Goal: Task Accomplishment & Management: Complete application form

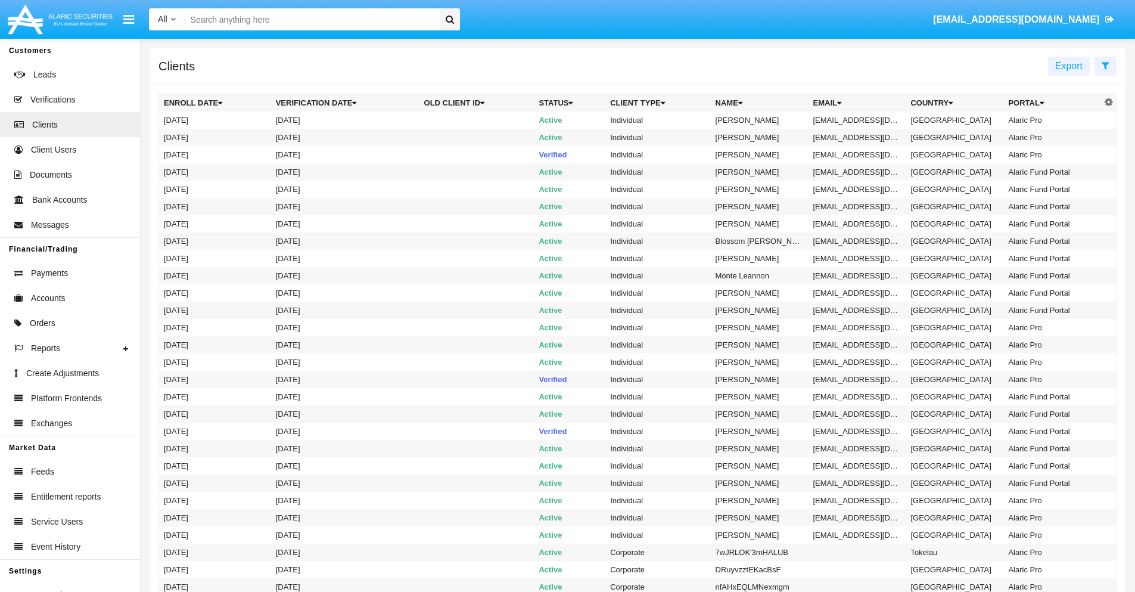
click at [1105, 65] on icon at bounding box center [1105, 66] width 8 height 10
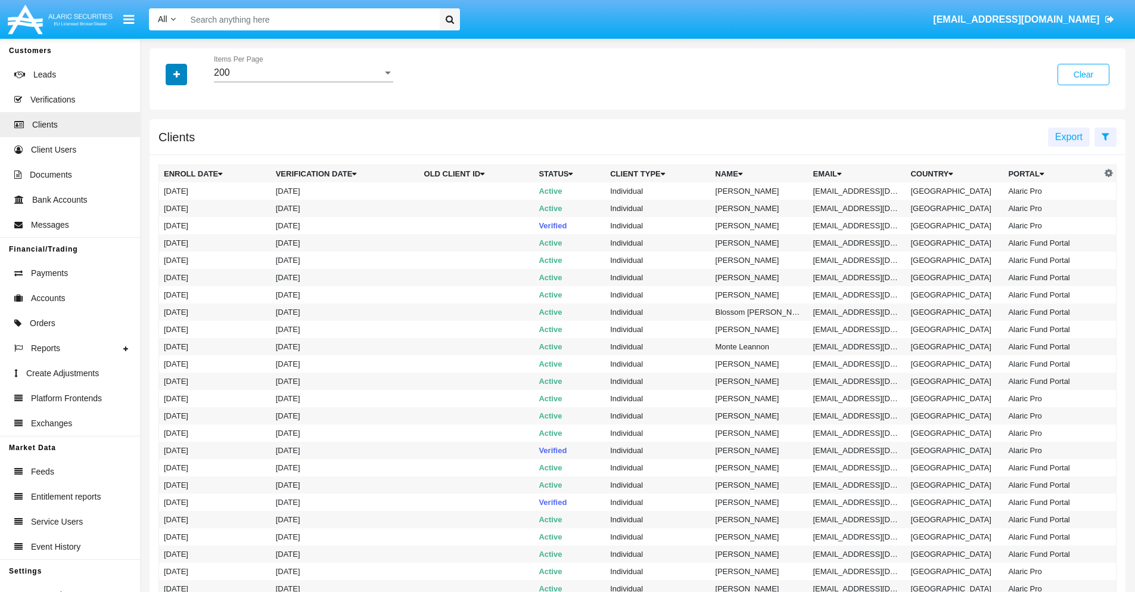
click at [176, 74] on icon "button" at bounding box center [176, 74] width 7 height 8
click at [185, 203] on span "Email" at bounding box center [185, 202] width 24 height 14
click at [164, 207] on input "Email" at bounding box center [163, 207] width 1 height 1
checkbox input "true"
click at [176, 74] on icon "button" at bounding box center [176, 74] width 7 height 8
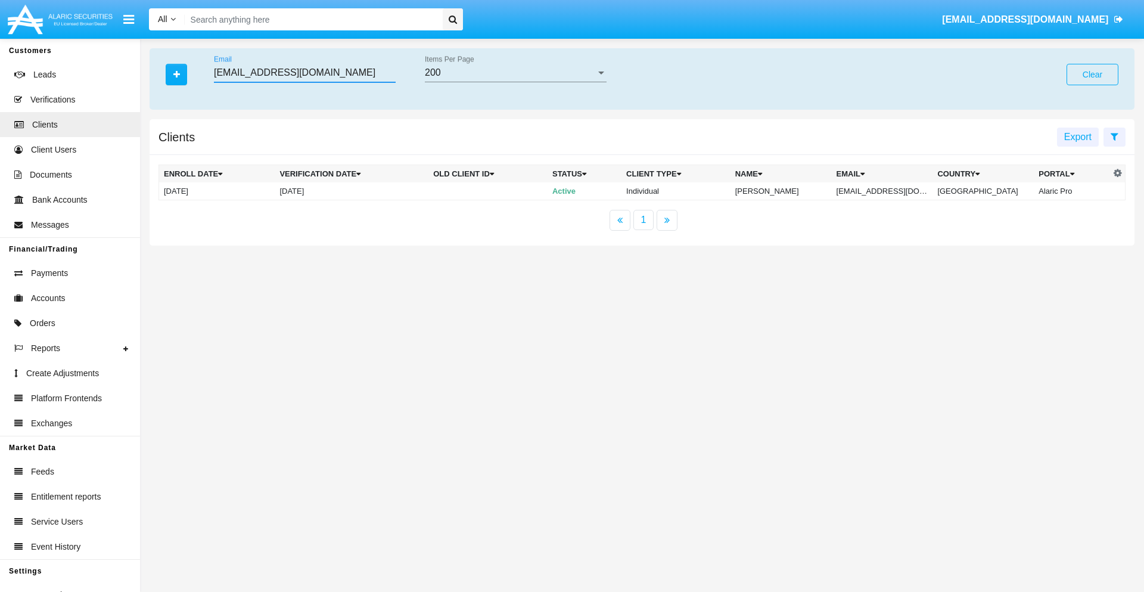
type input "[EMAIL_ADDRESS][DOMAIN_NAME]"
click at [887, 191] on td "[EMAIL_ADDRESS][DOMAIN_NAME]" at bounding box center [882, 191] width 101 height 18
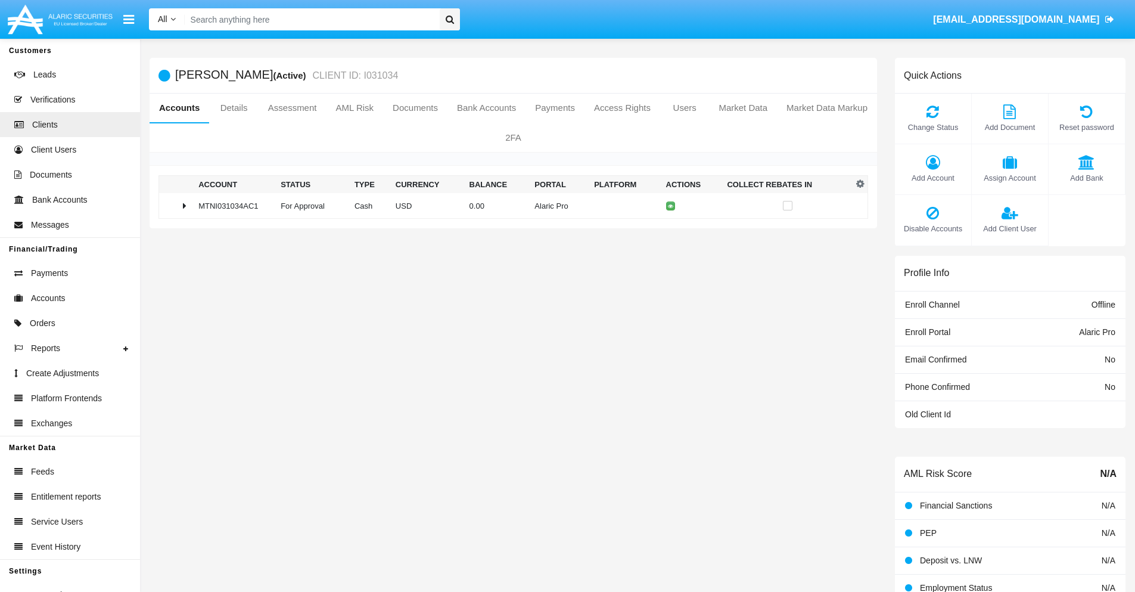
click at [1086, 178] on span "Add Bank" at bounding box center [1086, 177] width 64 height 11
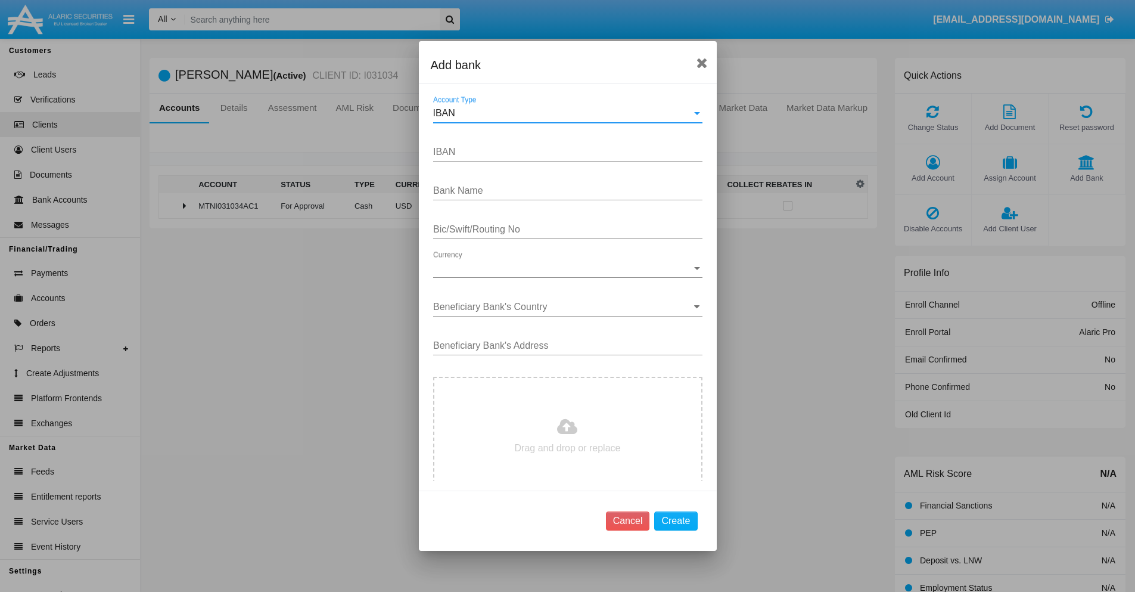
click at [563, 113] on div "IBAN" at bounding box center [562, 113] width 259 height 11
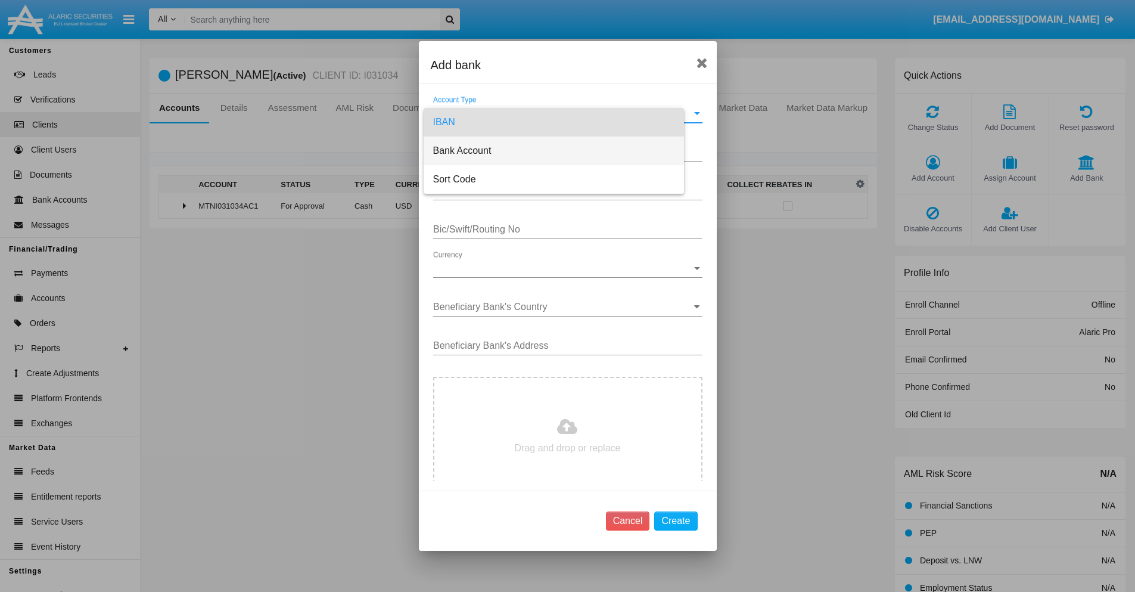
click at [563, 151] on span "Bank Account" at bounding box center [553, 150] width 241 height 29
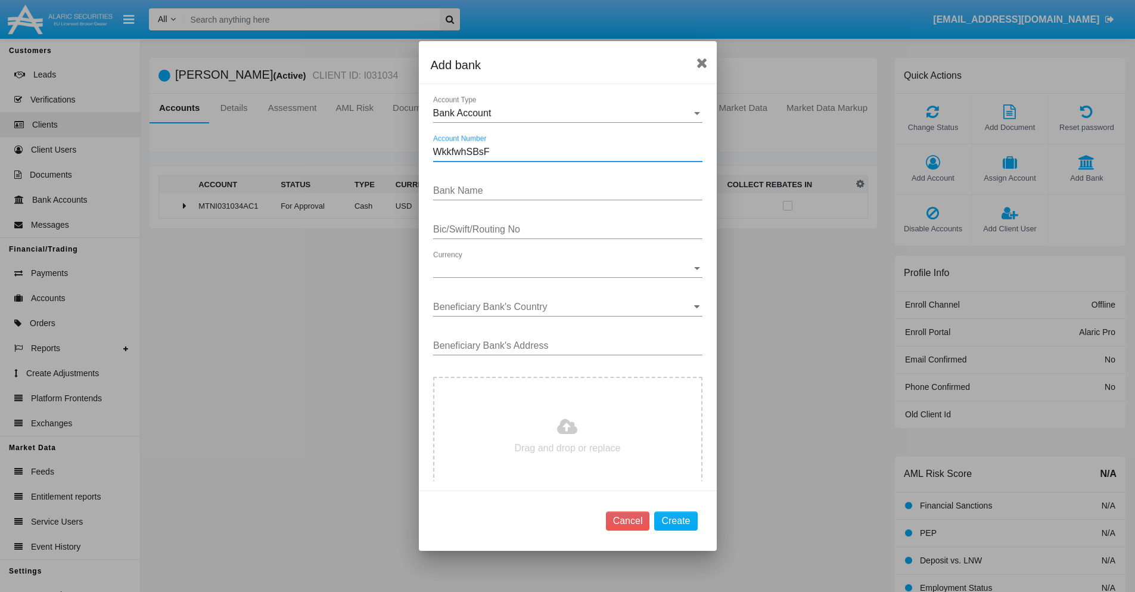
type input "WkkfwhSBsF"
type input "xFlqTWBEEUhVNdF"
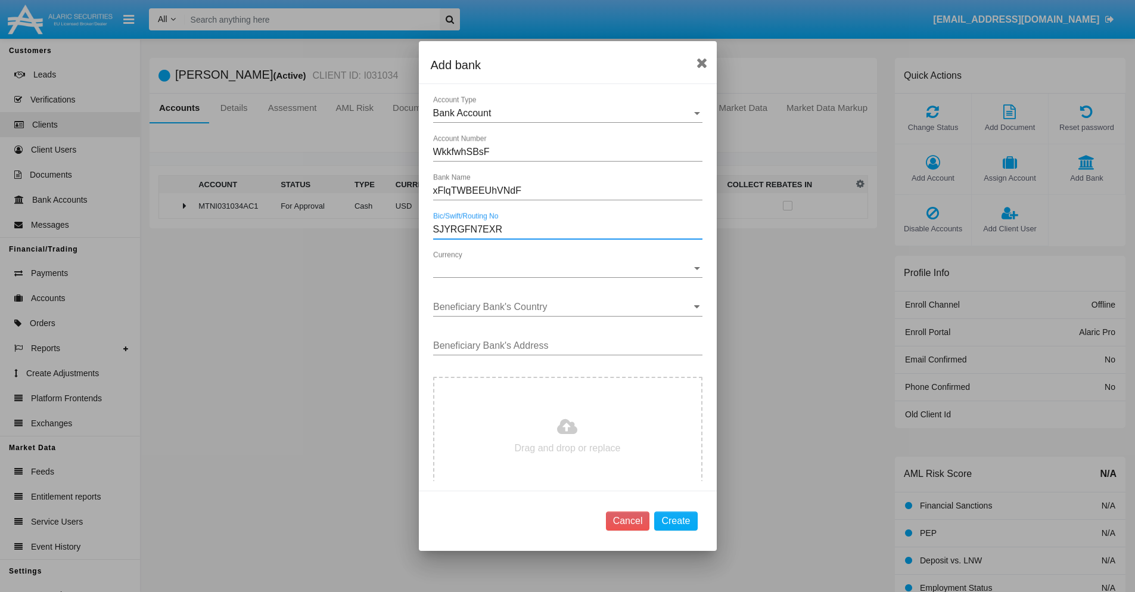
type input "SJYRGFN7EXR"
click at [563, 268] on span "Currency" at bounding box center [562, 268] width 259 height 11
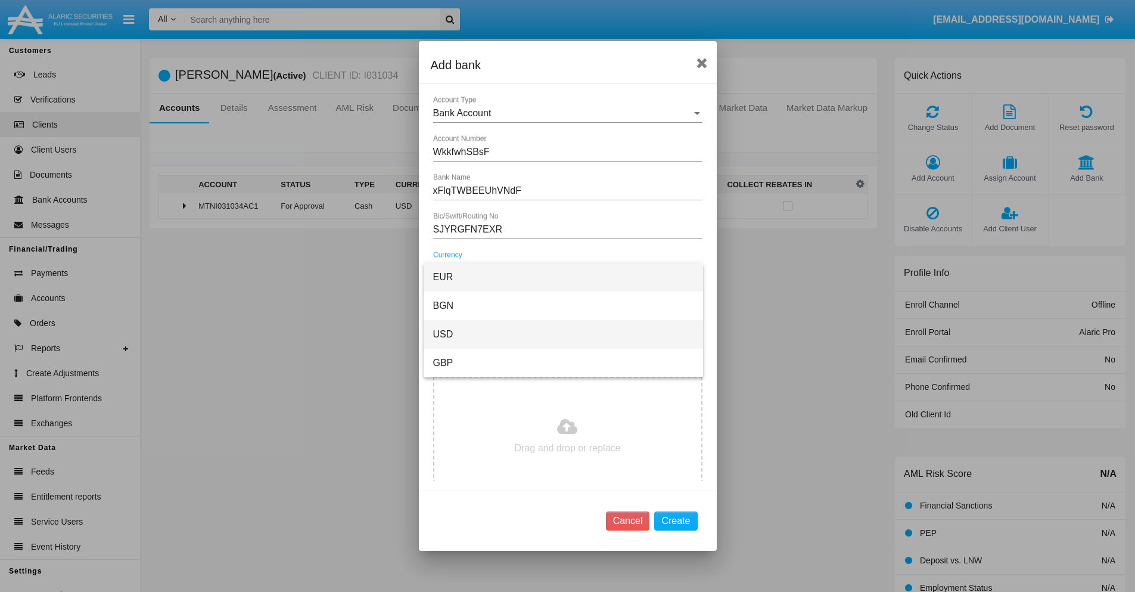
click at [563, 334] on span "USD" at bounding box center [563, 334] width 260 height 29
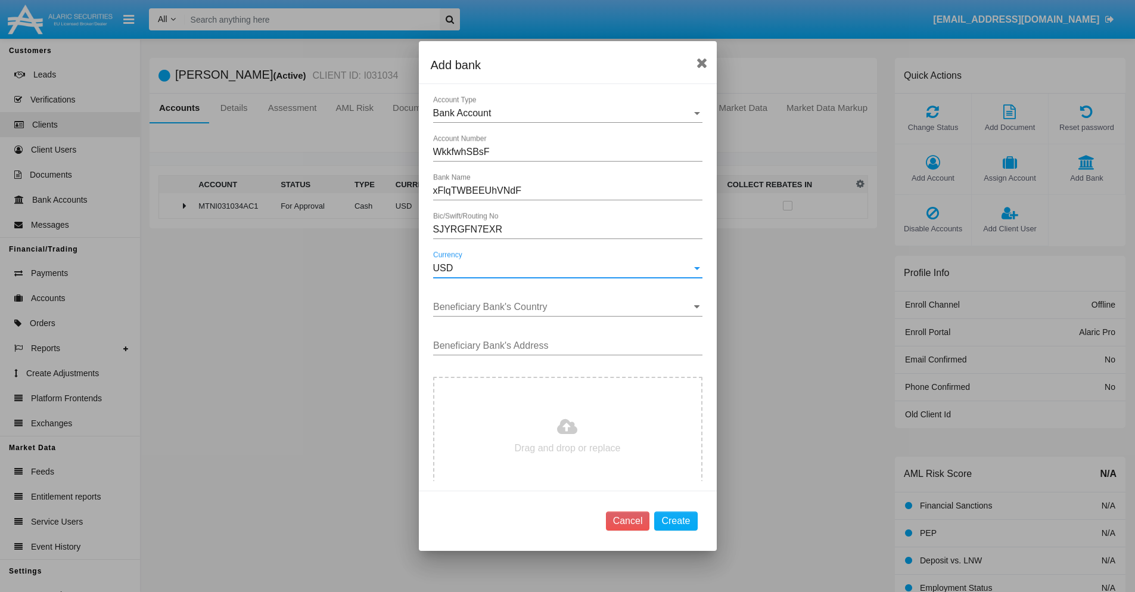
click at [563, 307] on input "Beneficiary Bank's Country" at bounding box center [567, 306] width 269 height 11
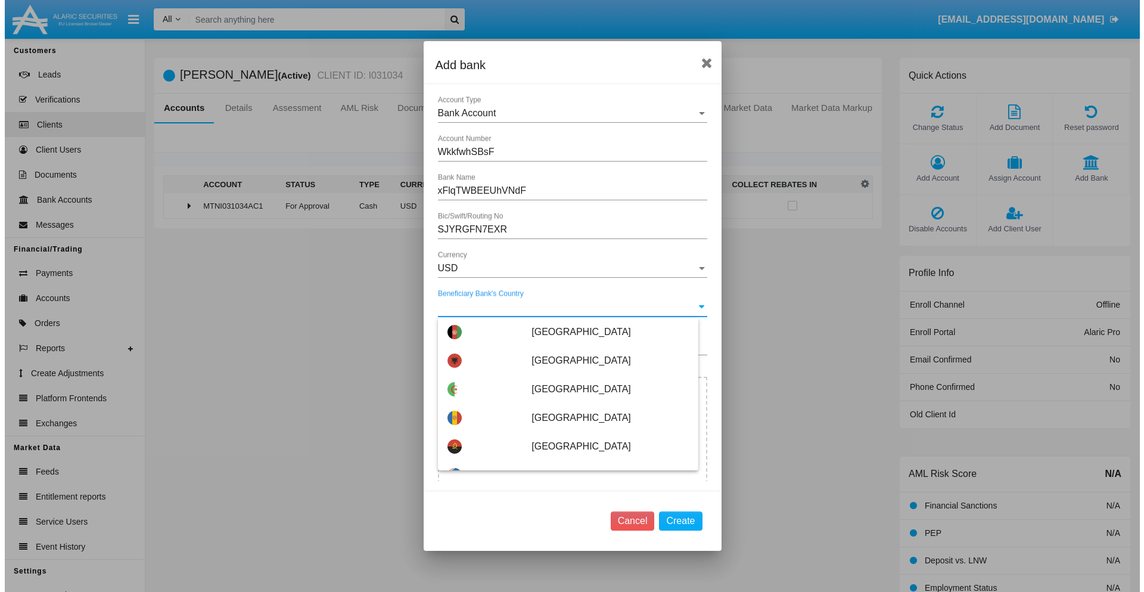
scroll to position [677, 0]
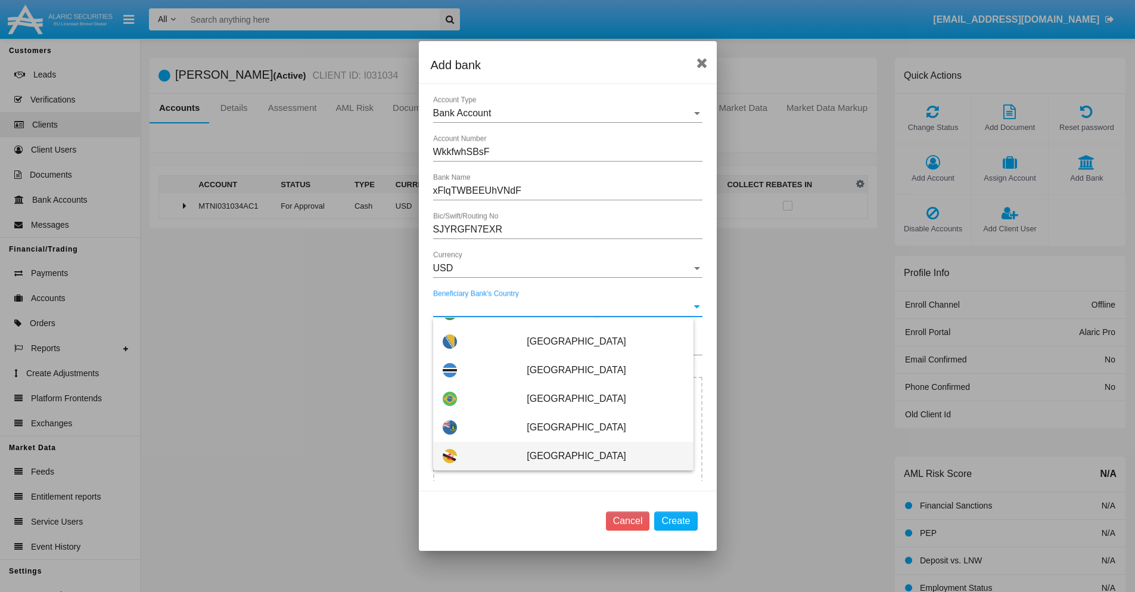
click at [599, 456] on span "[GEOGRAPHIC_DATA]" at bounding box center [605, 455] width 157 height 29
type input "[GEOGRAPHIC_DATA]"
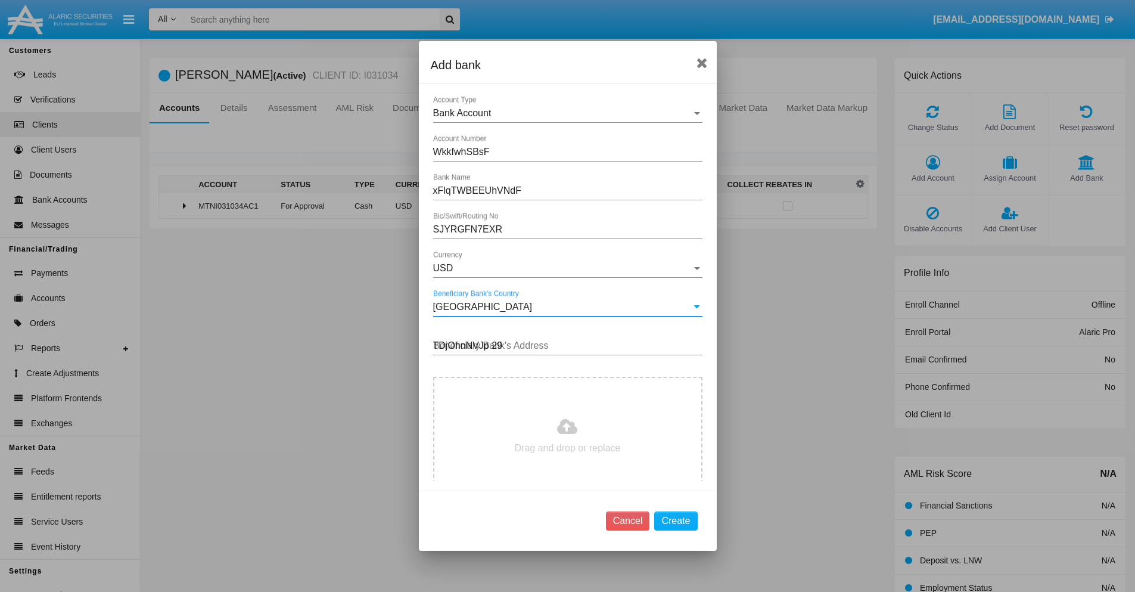
type input "TDjOhnNVJp 291"
type input "C:\fakepath\bank-statement.png"
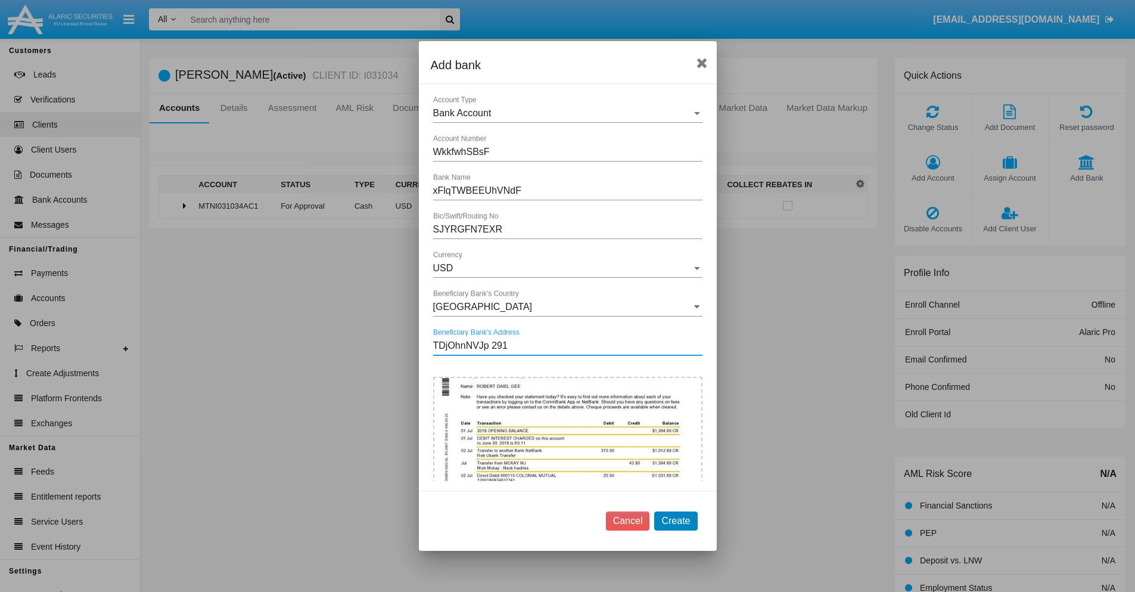
click at [676, 520] on button "Create" at bounding box center [675, 520] width 43 height 19
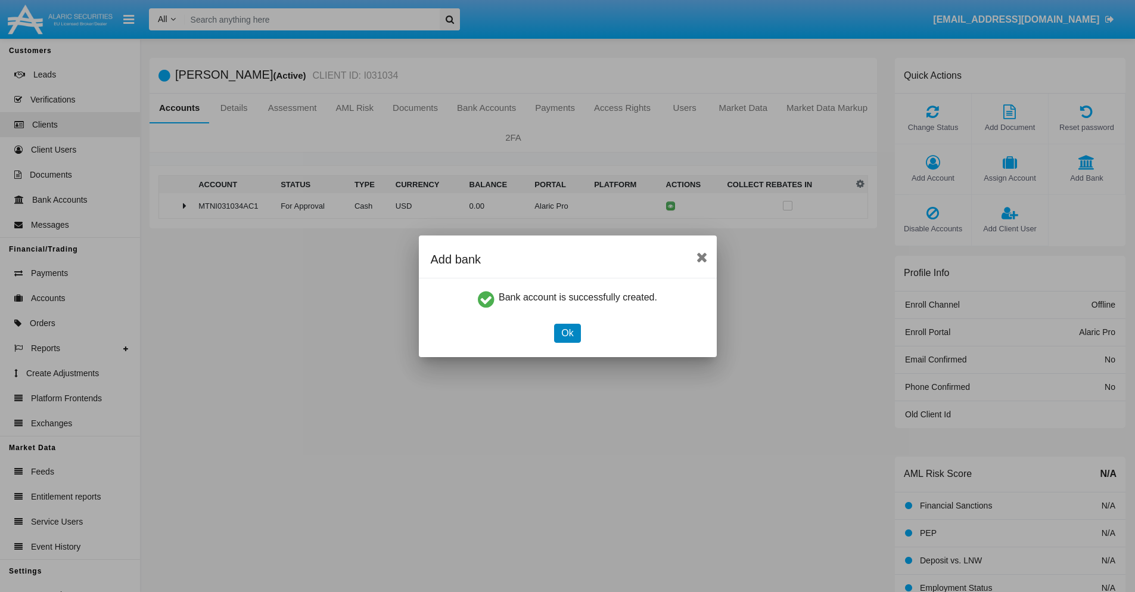
click at [567, 332] on button "Ok" at bounding box center [567, 332] width 26 height 19
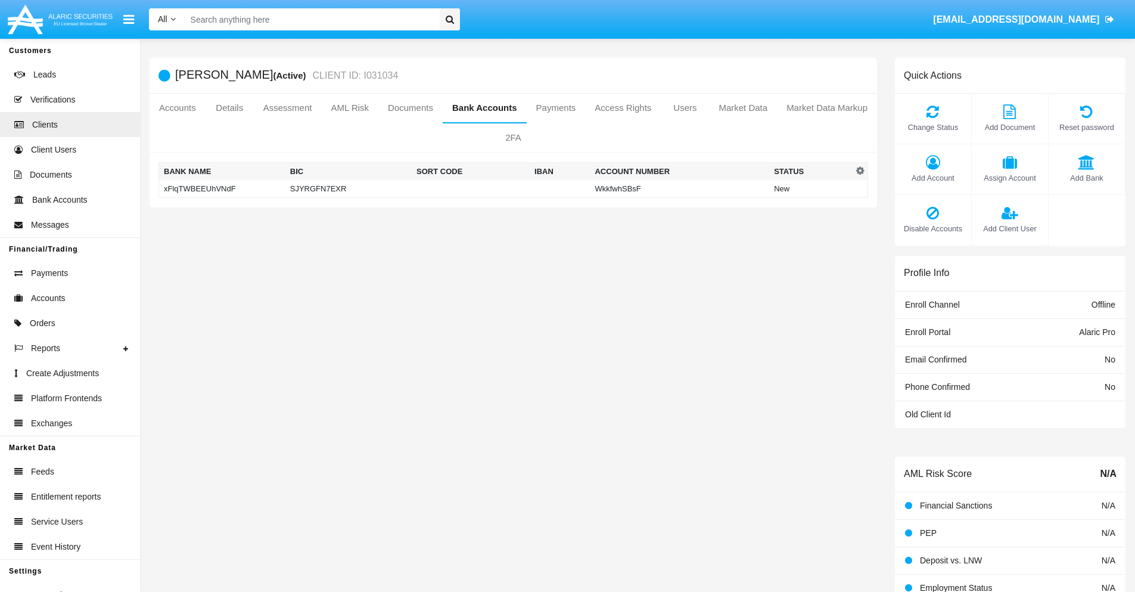
click at [222, 188] on td "xFlqTWBEEUhVNdF" at bounding box center [222, 189] width 126 height 18
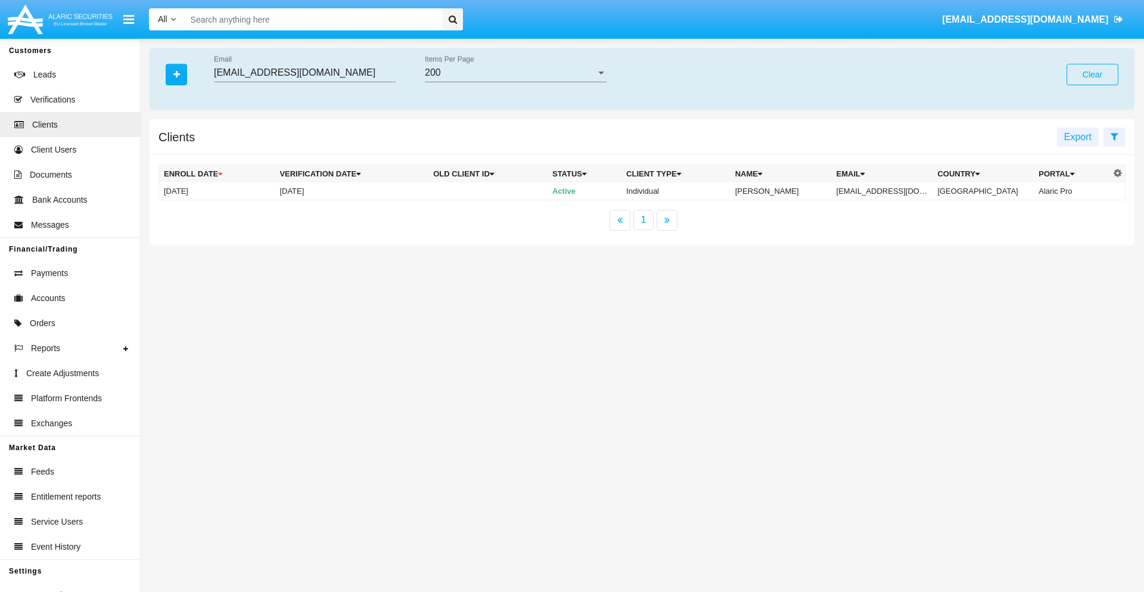
click at [1092, 74] on button "Clear" at bounding box center [1092, 74] width 52 height 21
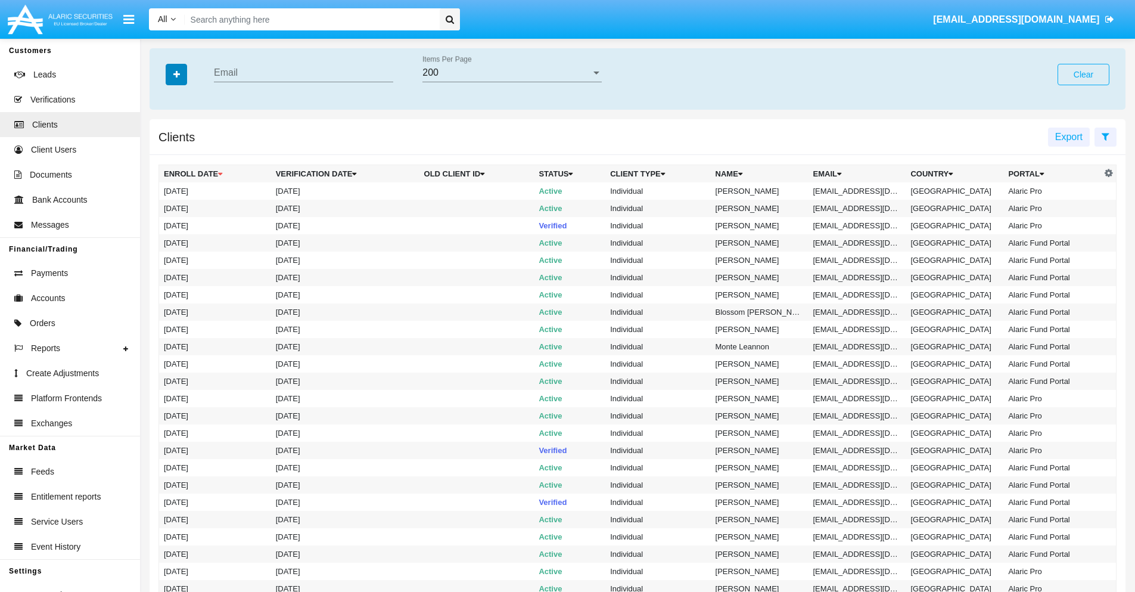
click at [176, 74] on icon "button" at bounding box center [176, 74] width 7 height 8
type input "[EMAIL_ADDRESS][DOMAIN_NAME]"
click at [861, 191] on td "[EMAIL_ADDRESS][DOMAIN_NAME]" at bounding box center [857, 190] width 98 height 17
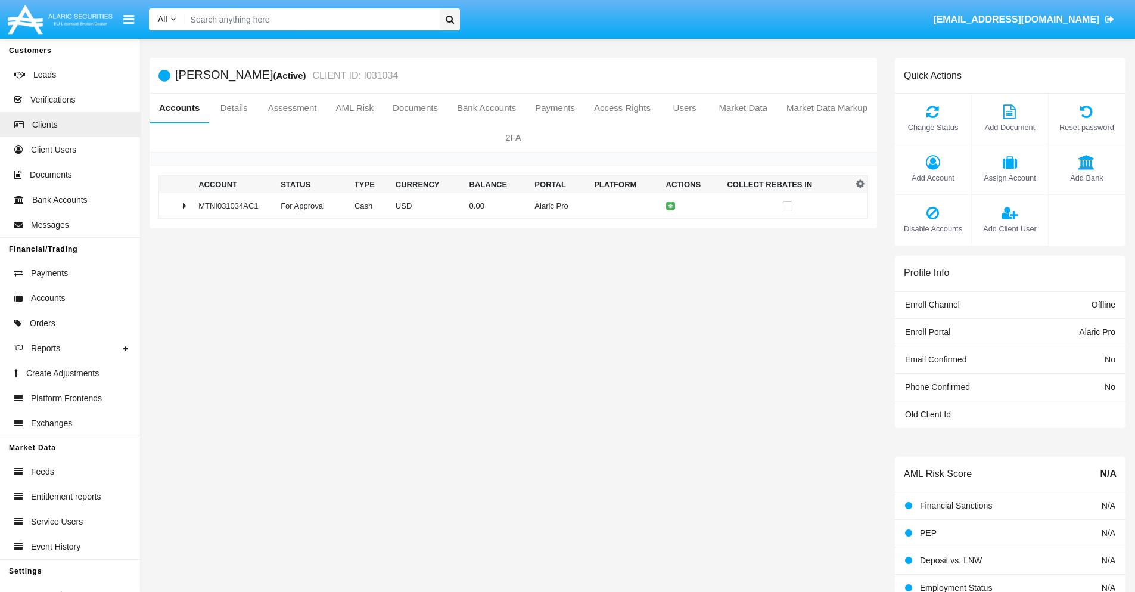
click at [1086, 178] on span "Add Bank" at bounding box center [1086, 177] width 64 height 11
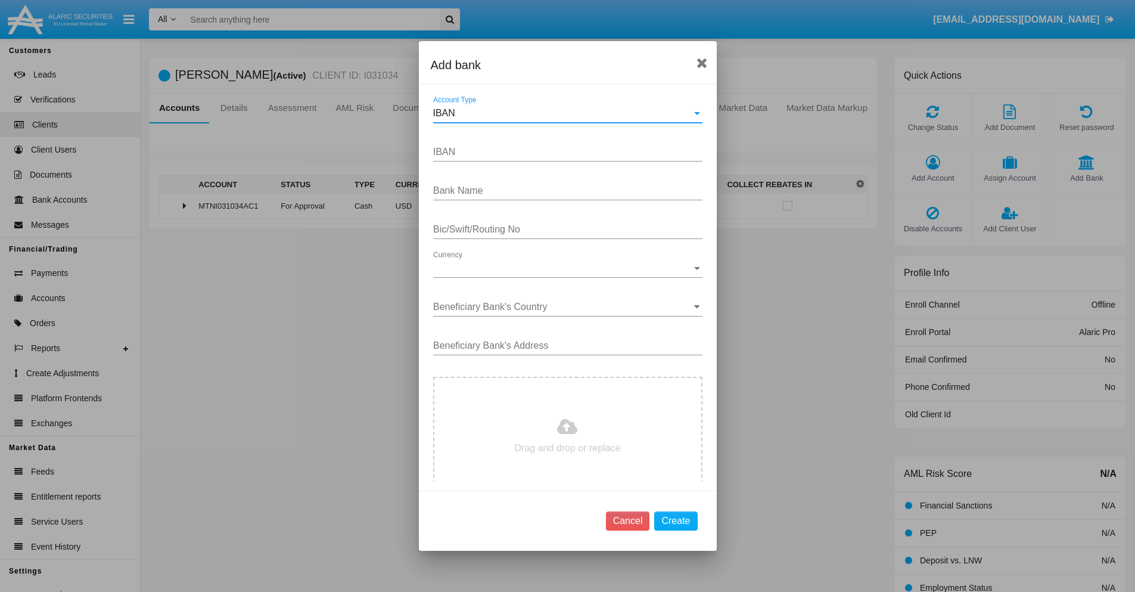
click at [563, 113] on div "IBAN" at bounding box center [562, 113] width 259 height 11
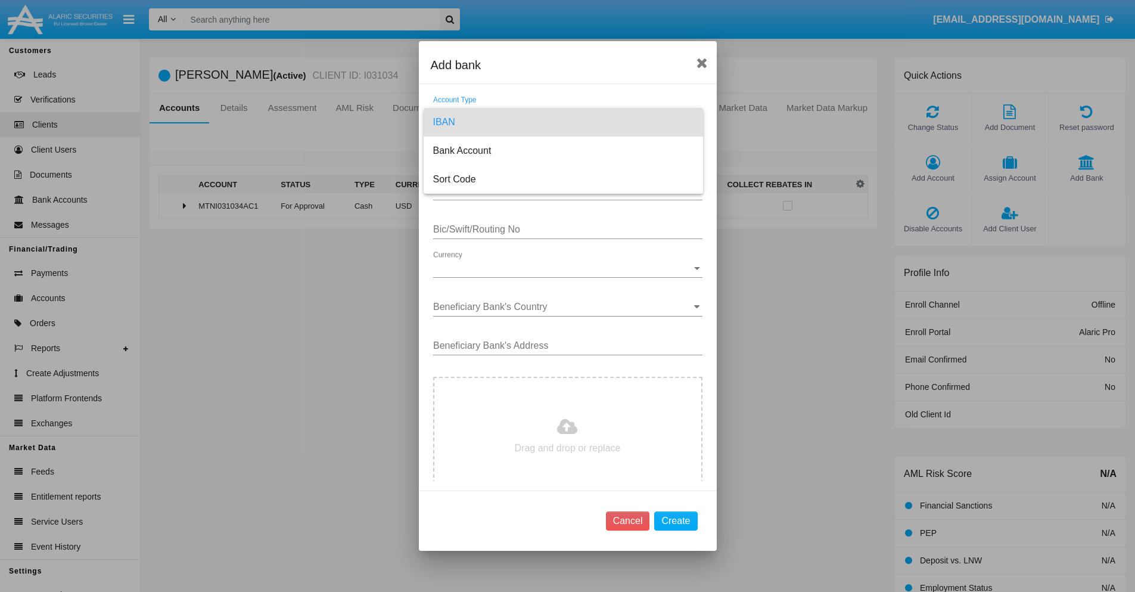
click at [563, 122] on span "IBAN" at bounding box center [563, 122] width 260 height 29
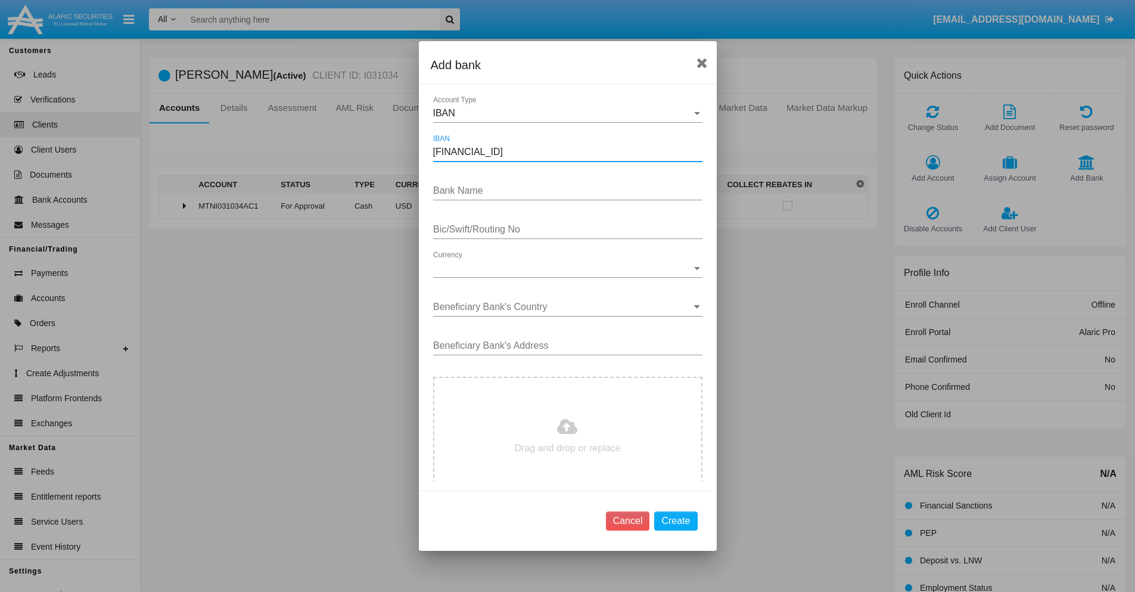
type input "DE31500105175143186793"
type input "RuzckpjJzalConA"
type input "JWOKJADDLDC"
click at [563, 268] on span "Currency" at bounding box center [562, 268] width 259 height 11
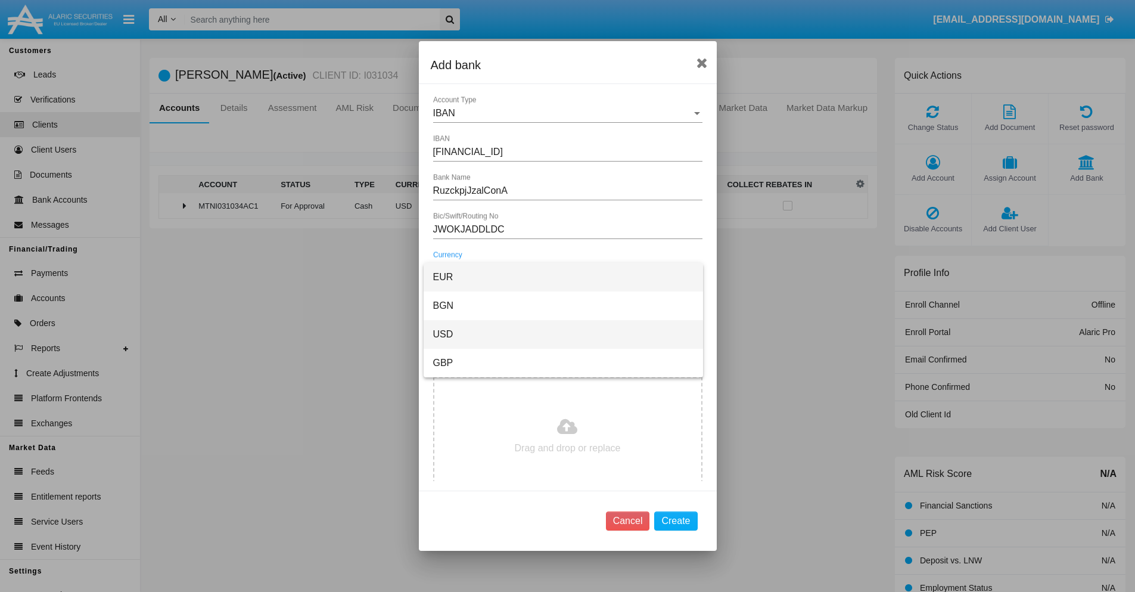
click at [563, 334] on span "USD" at bounding box center [563, 334] width 260 height 29
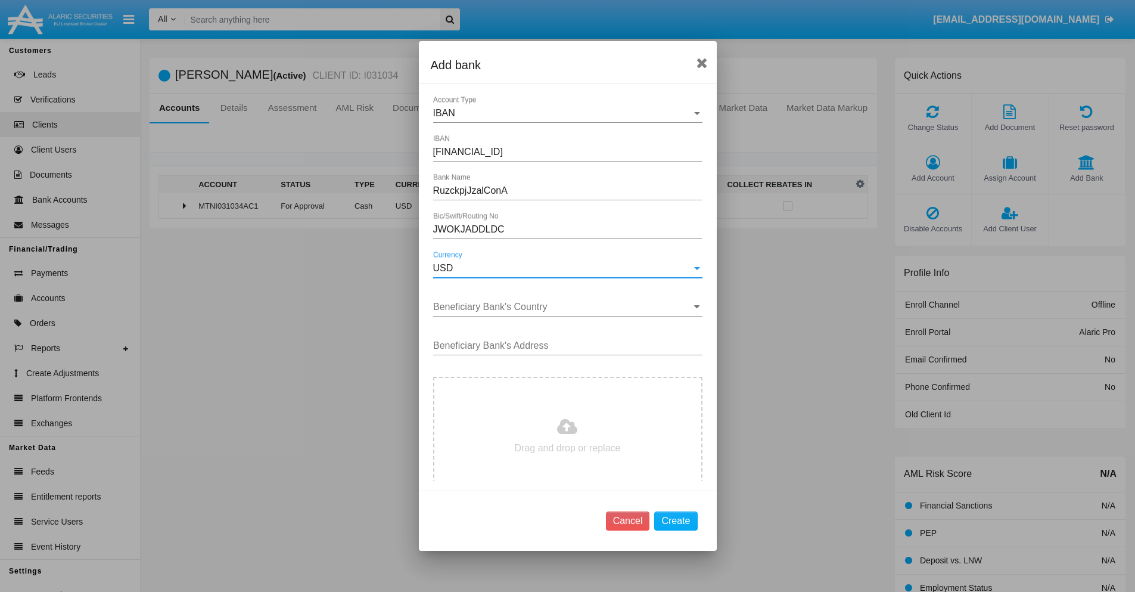
click at [563, 307] on input "Beneficiary Bank's Country" at bounding box center [567, 306] width 269 height 11
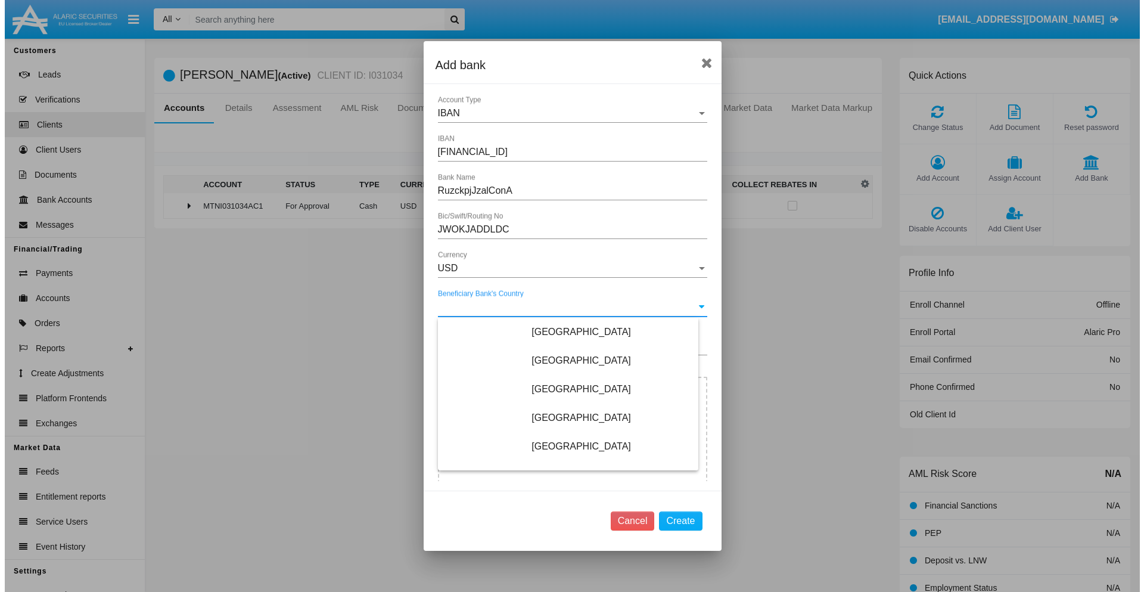
scroll to position [5624, 0]
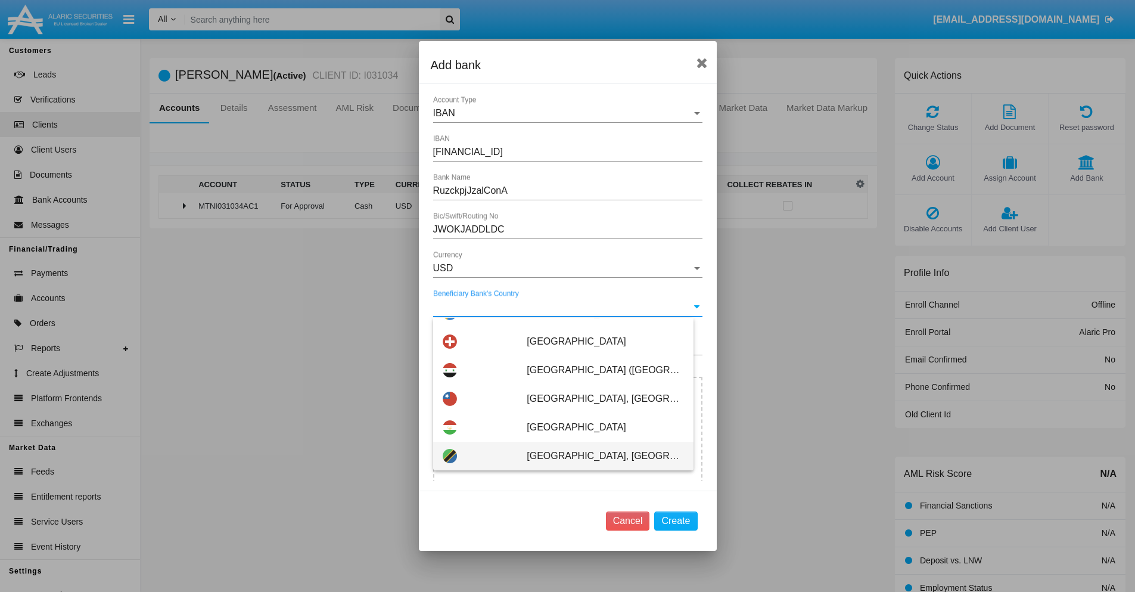
click at [599, 456] on span "Tanzania, United Republic of" at bounding box center [605, 455] width 157 height 29
type input "Tanzania, United Republic of"
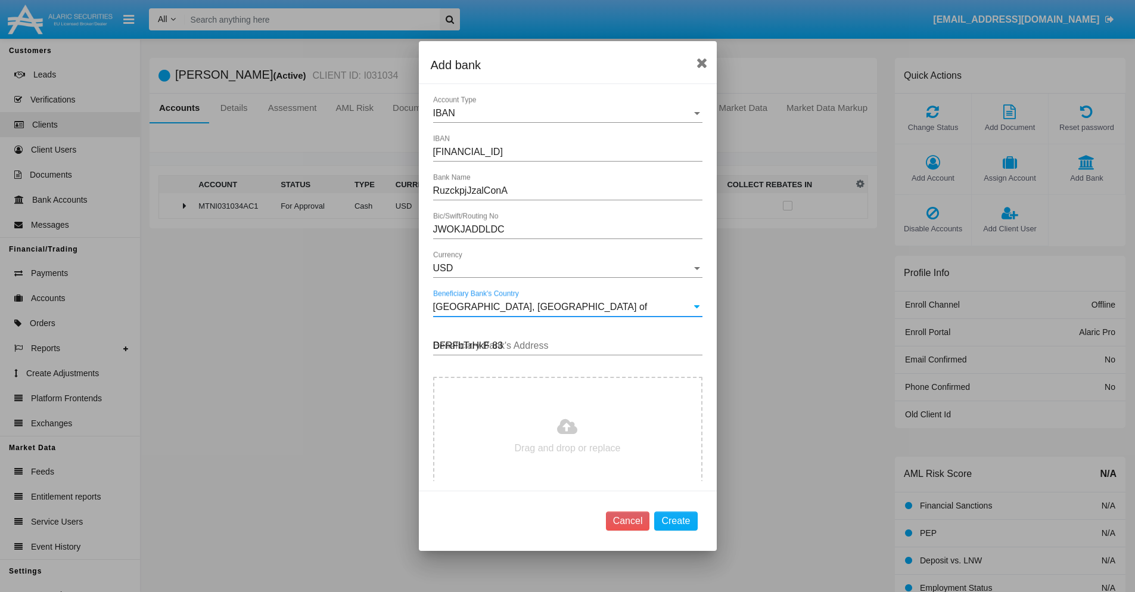
type input "DFRFbTrHkF 839"
type input "C:\fakepath\bank-statement.png"
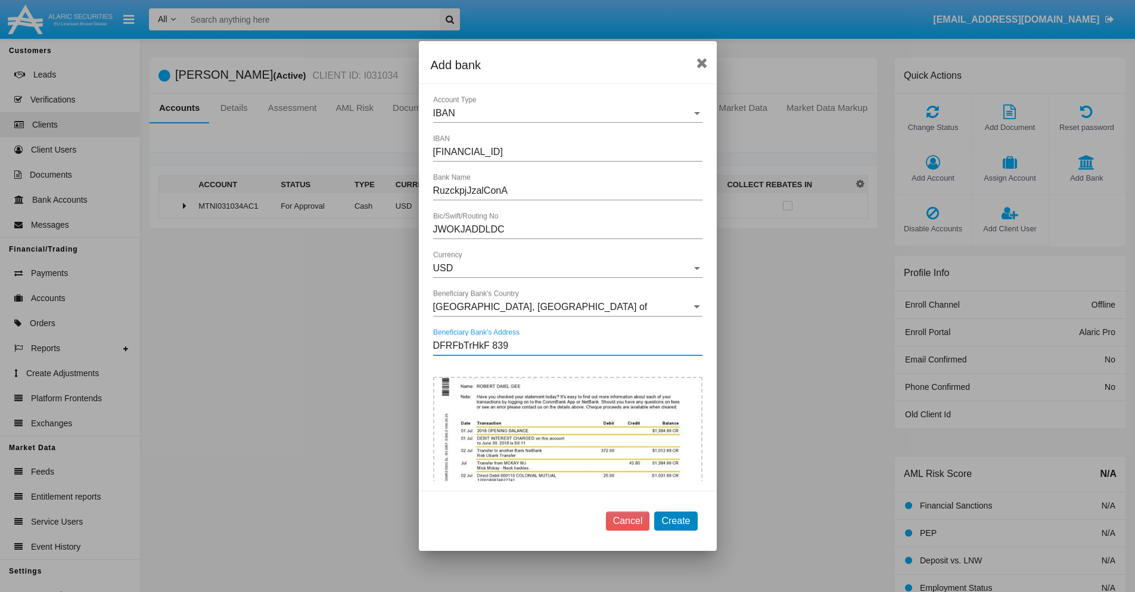
click at [676, 520] on button "Create" at bounding box center [675, 520] width 43 height 19
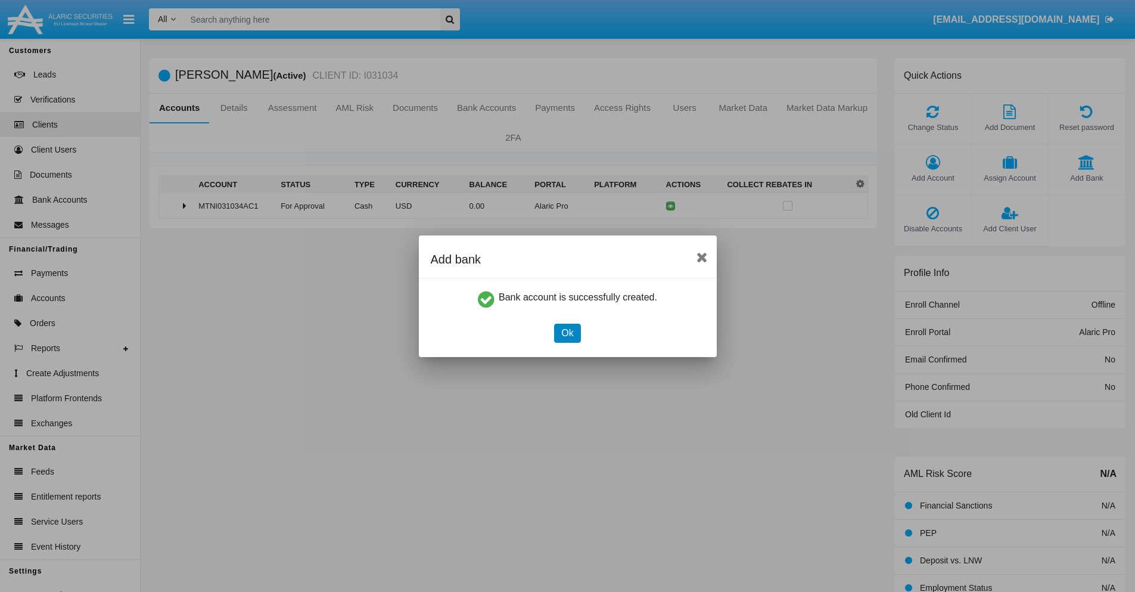
click at [567, 332] on button "Ok" at bounding box center [567, 332] width 26 height 19
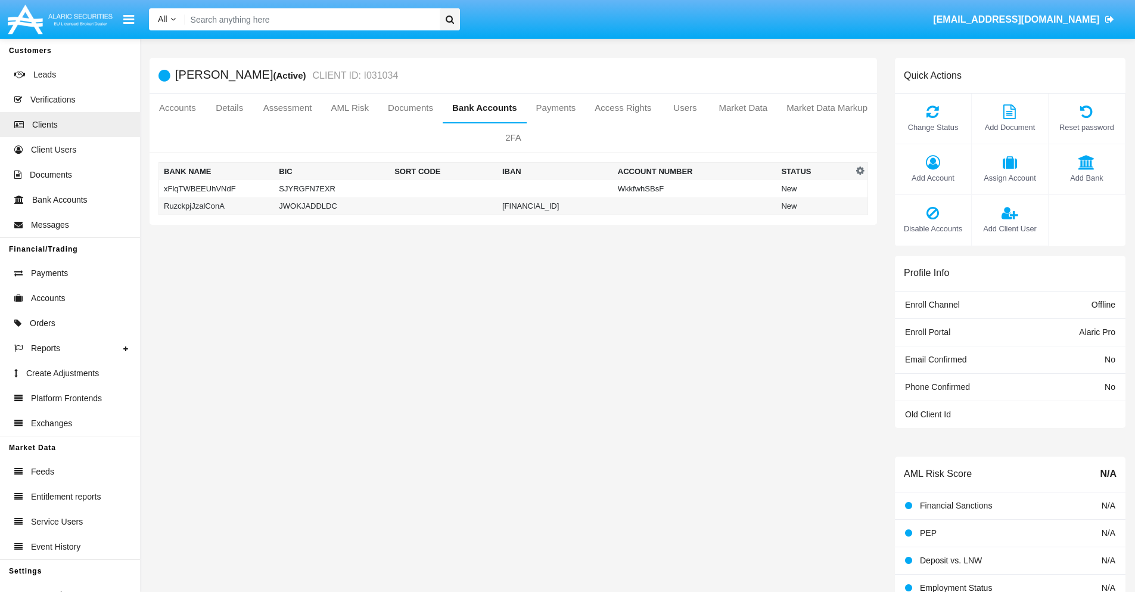
click at [216, 206] on td "RuzckpjJzalConA" at bounding box center [217, 206] width 116 height 18
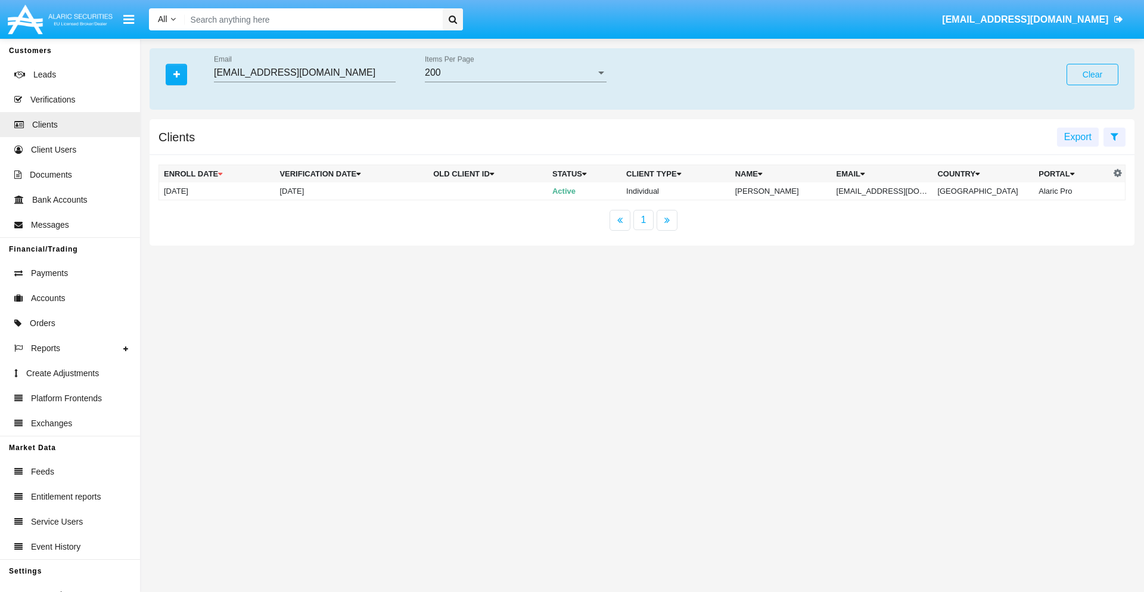
click at [1092, 74] on button "Clear" at bounding box center [1092, 74] width 52 height 21
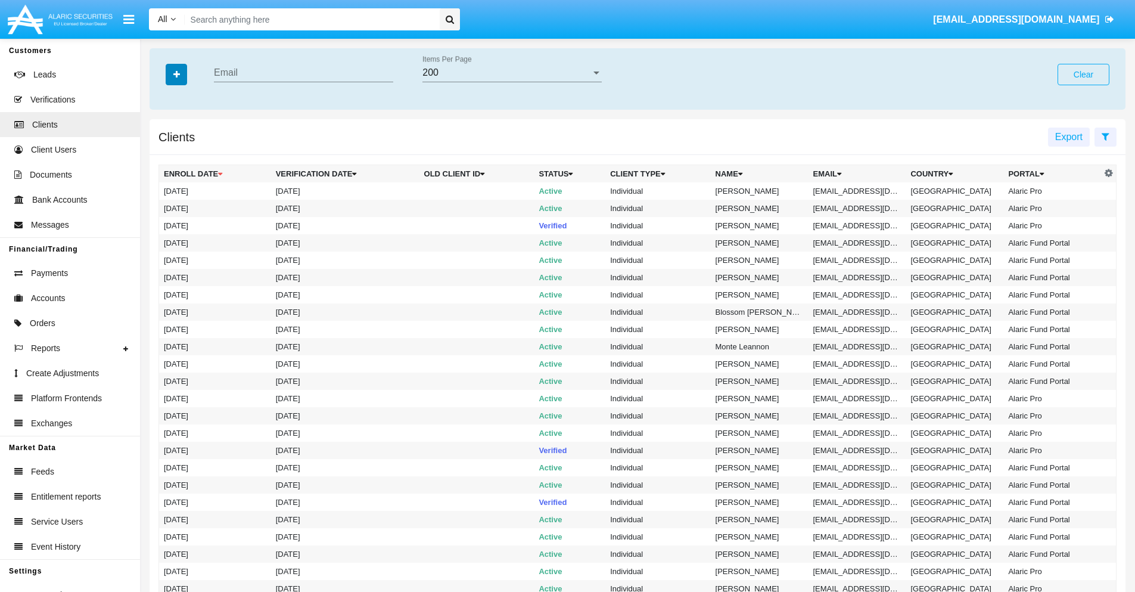
click at [176, 74] on icon "button" at bounding box center [176, 74] width 7 height 8
type input "[EMAIL_ADDRESS][DOMAIN_NAME]"
click at [861, 191] on td "[EMAIL_ADDRESS][DOMAIN_NAME]" at bounding box center [857, 190] width 98 height 17
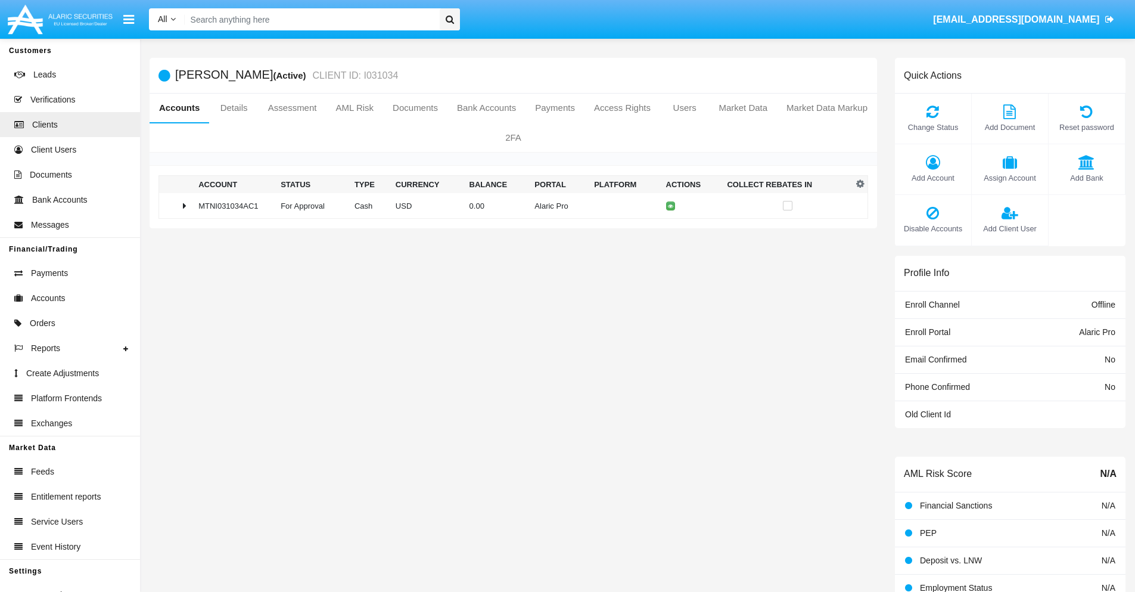
click at [1086, 178] on span "Add Bank" at bounding box center [1086, 177] width 64 height 11
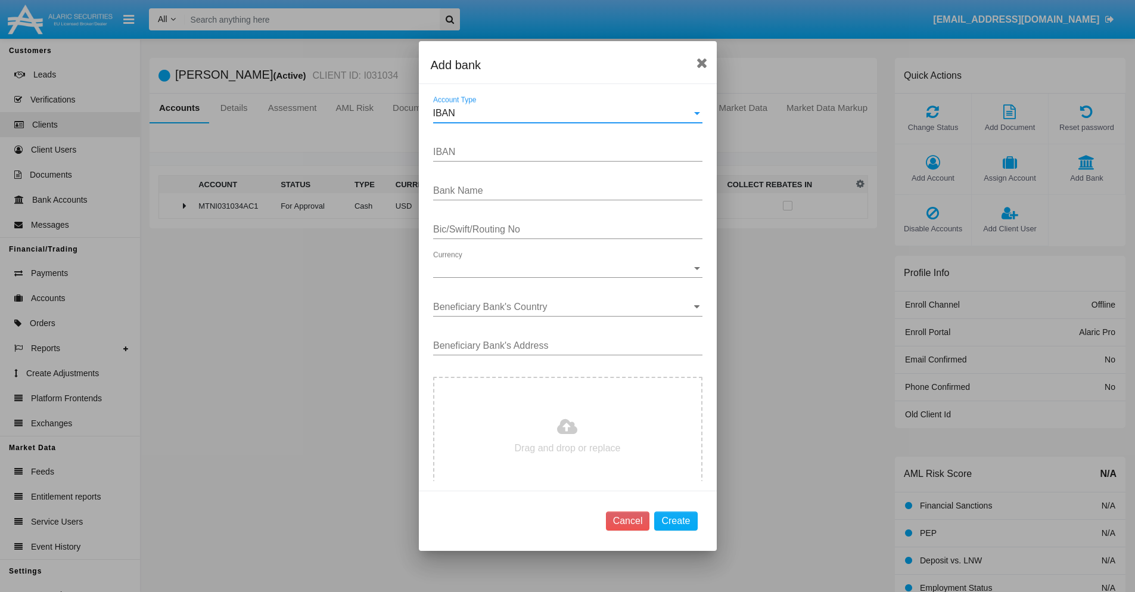
click at [563, 113] on div "IBAN" at bounding box center [562, 113] width 259 height 11
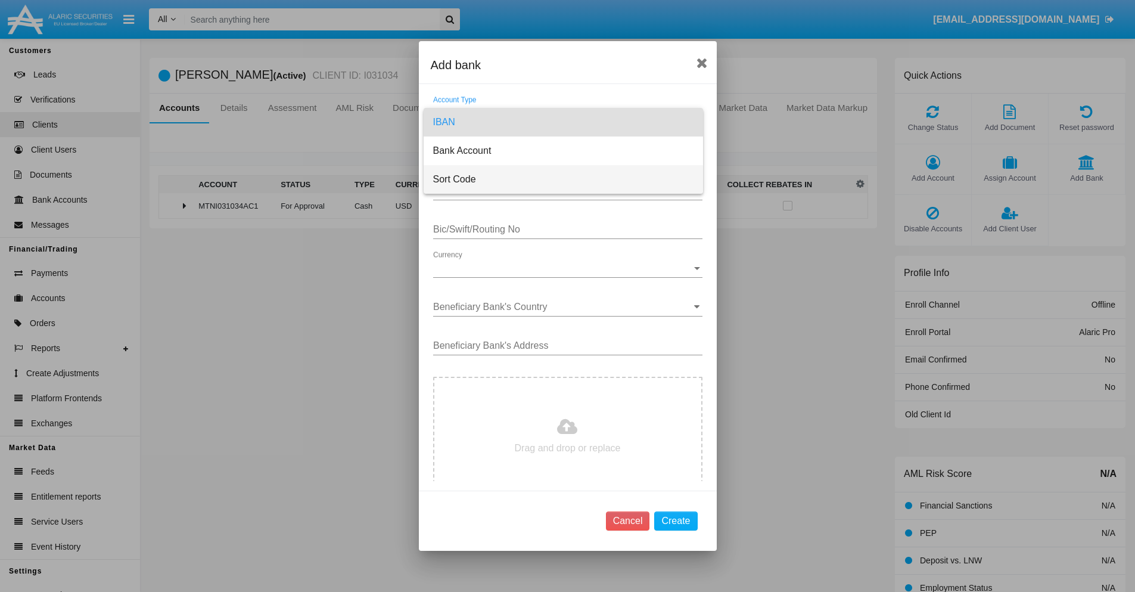
click at [563, 179] on span "Sort Code" at bounding box center [563, 179] width 260 height 29
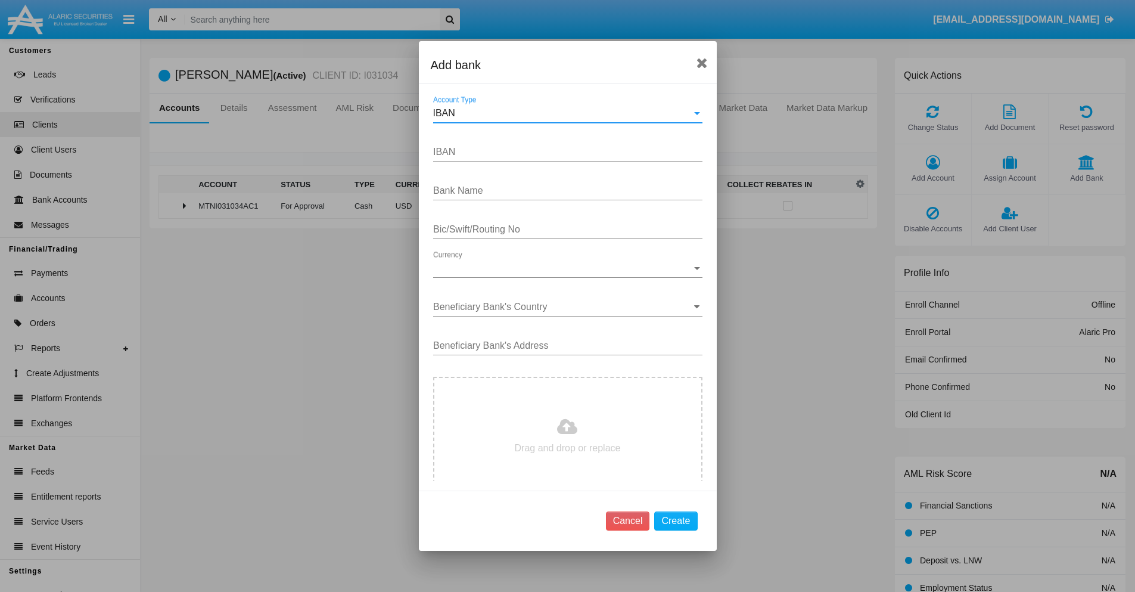
type input "[GEOGRAPHIC_DATA]"
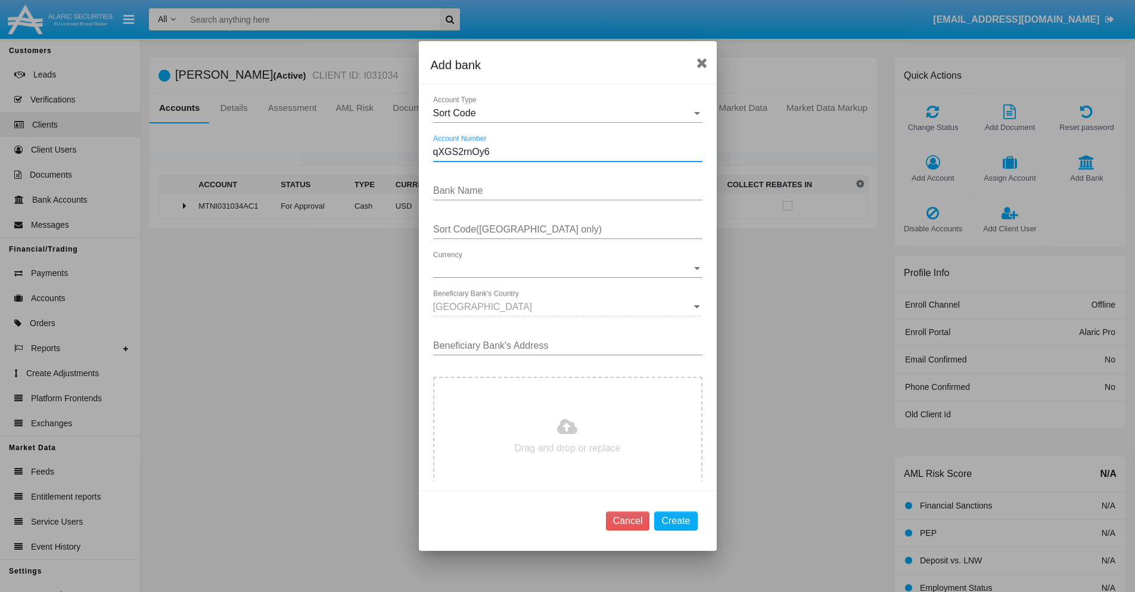
type input "qXGS2rnOy6"
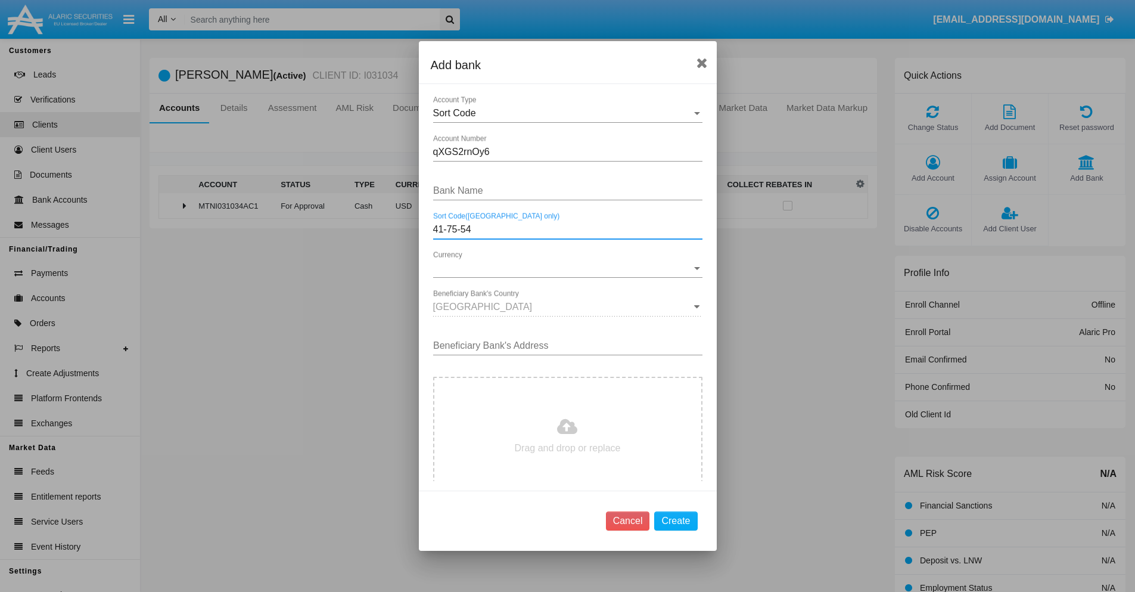
type input "41-75-54"
type input "EKYDcfWTyFlDyBJ"
click at [563, 268] on span "Currency" at bounding box center [562, 268] width 259 height 11
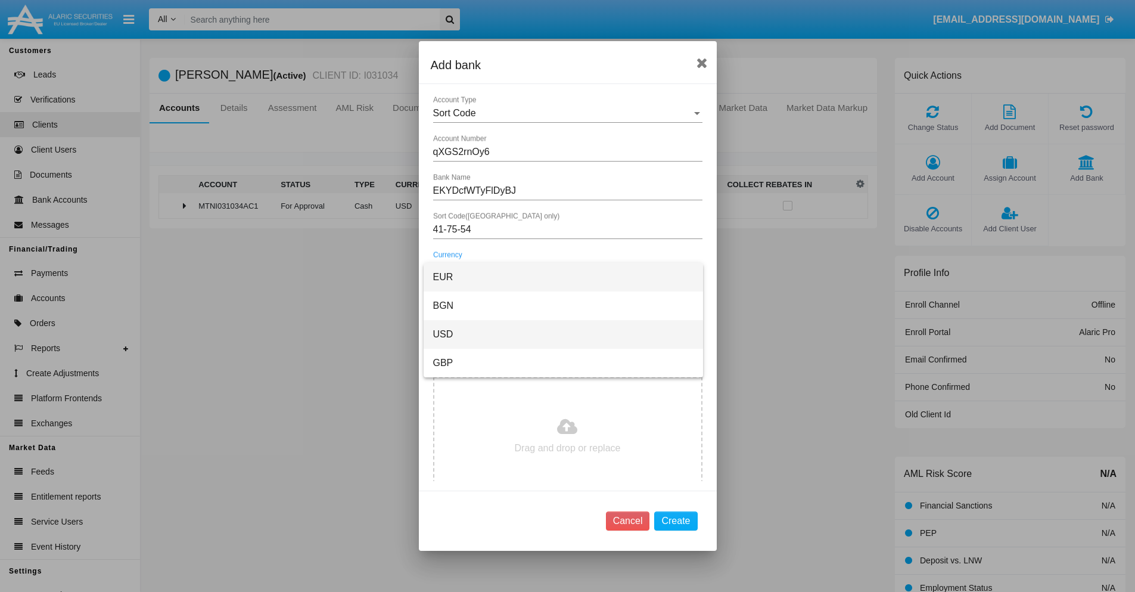
click at [563, 334] on span "USD" at bounding box center [563, 334] width 260 height 29
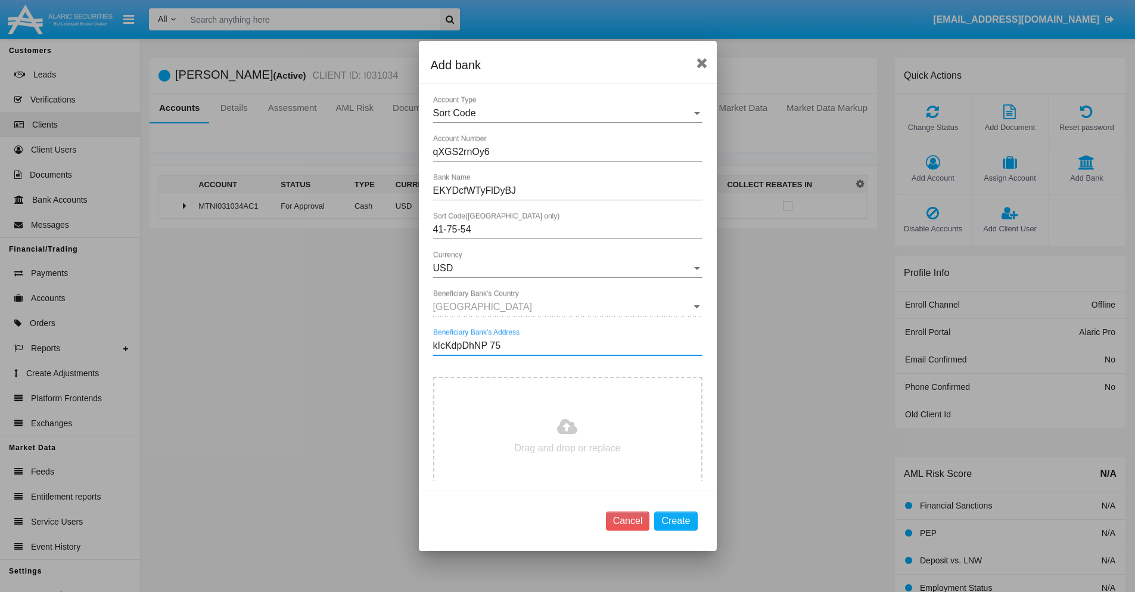
type input "kIcKdpDhNP 759"
type input "C:\fakepath\bank-statement.png"
